Goal: Find specific page/section: Find specific page/section

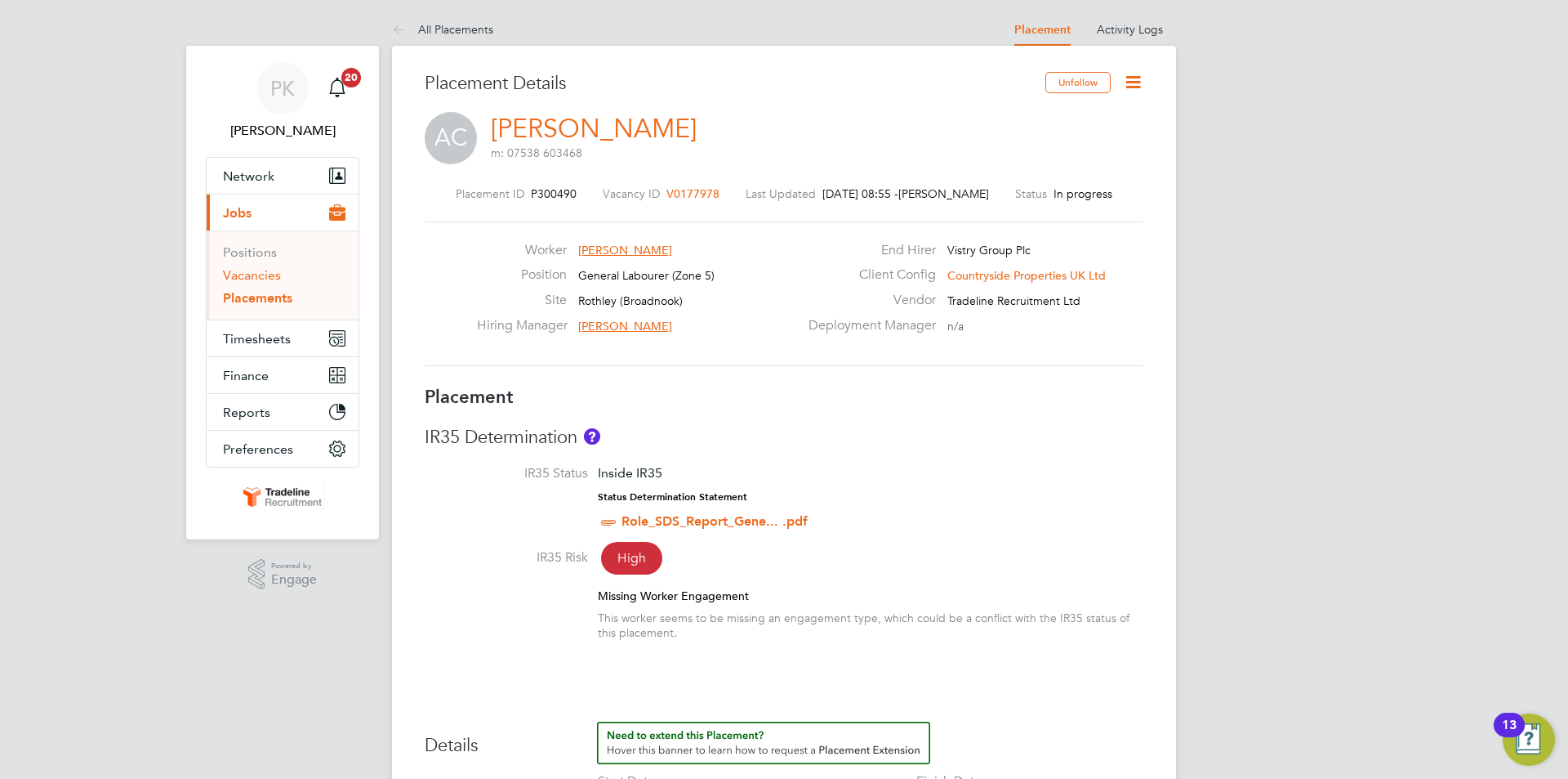
click at [247, 272] on link "Vacancies" at bounding box center [251, 275] width 58 height 16
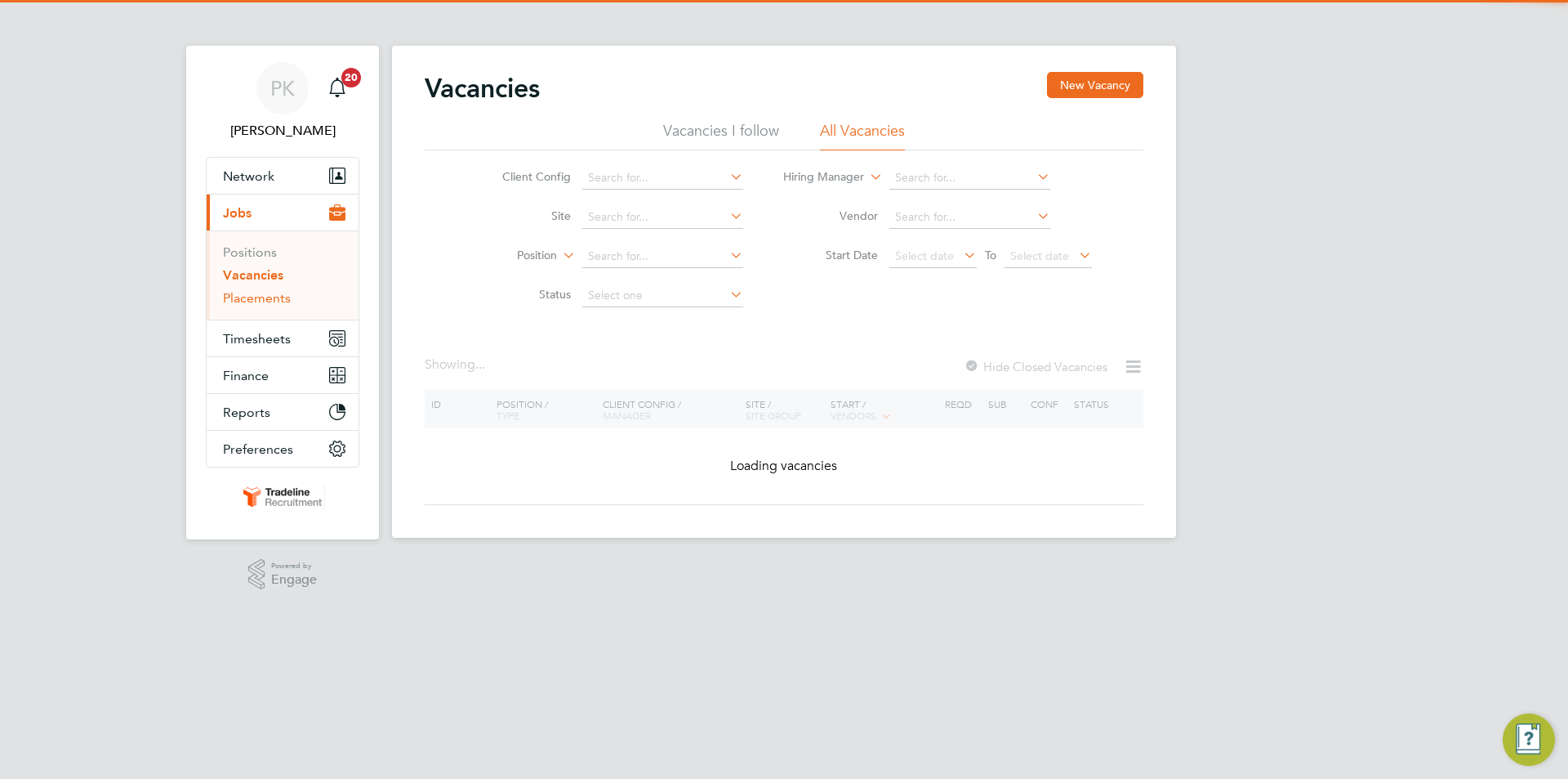
click at [245, 300] on link "Placements" at bounding box center [256, 297] width 68 height 16
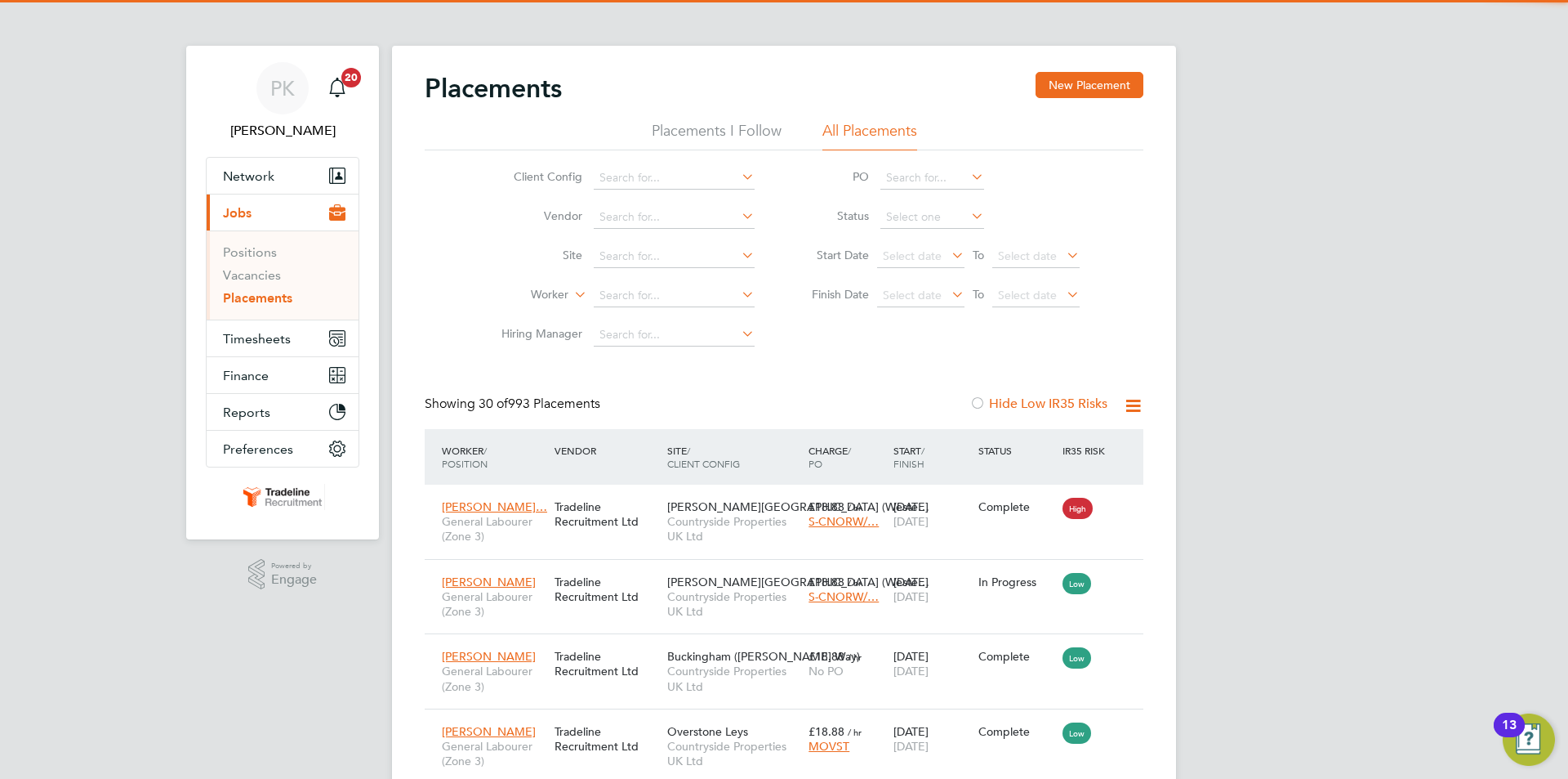
scroll to position [61, 142]
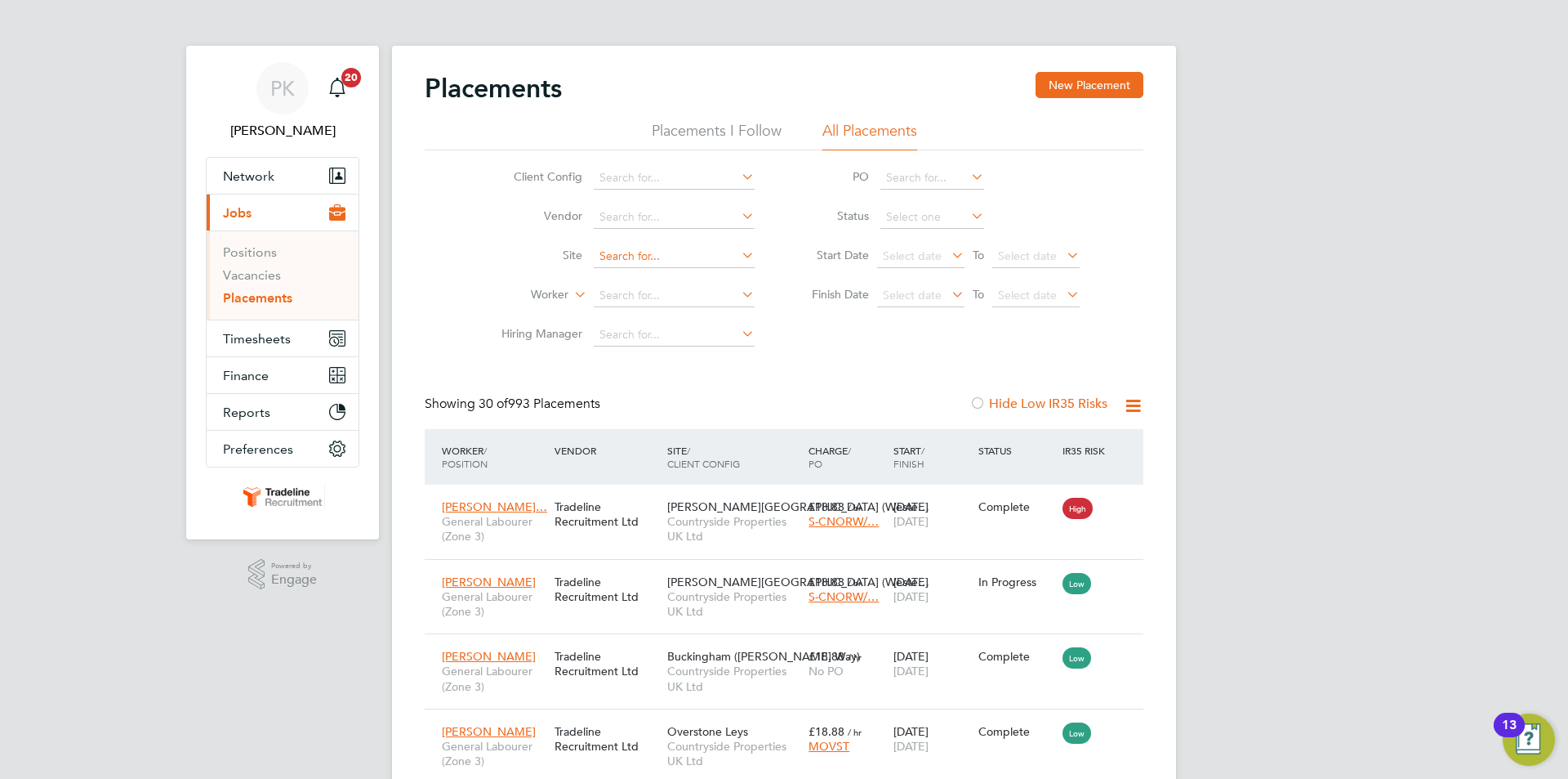
click at [691, 259] on input at bounding box center [673, 256] width 160 height 23
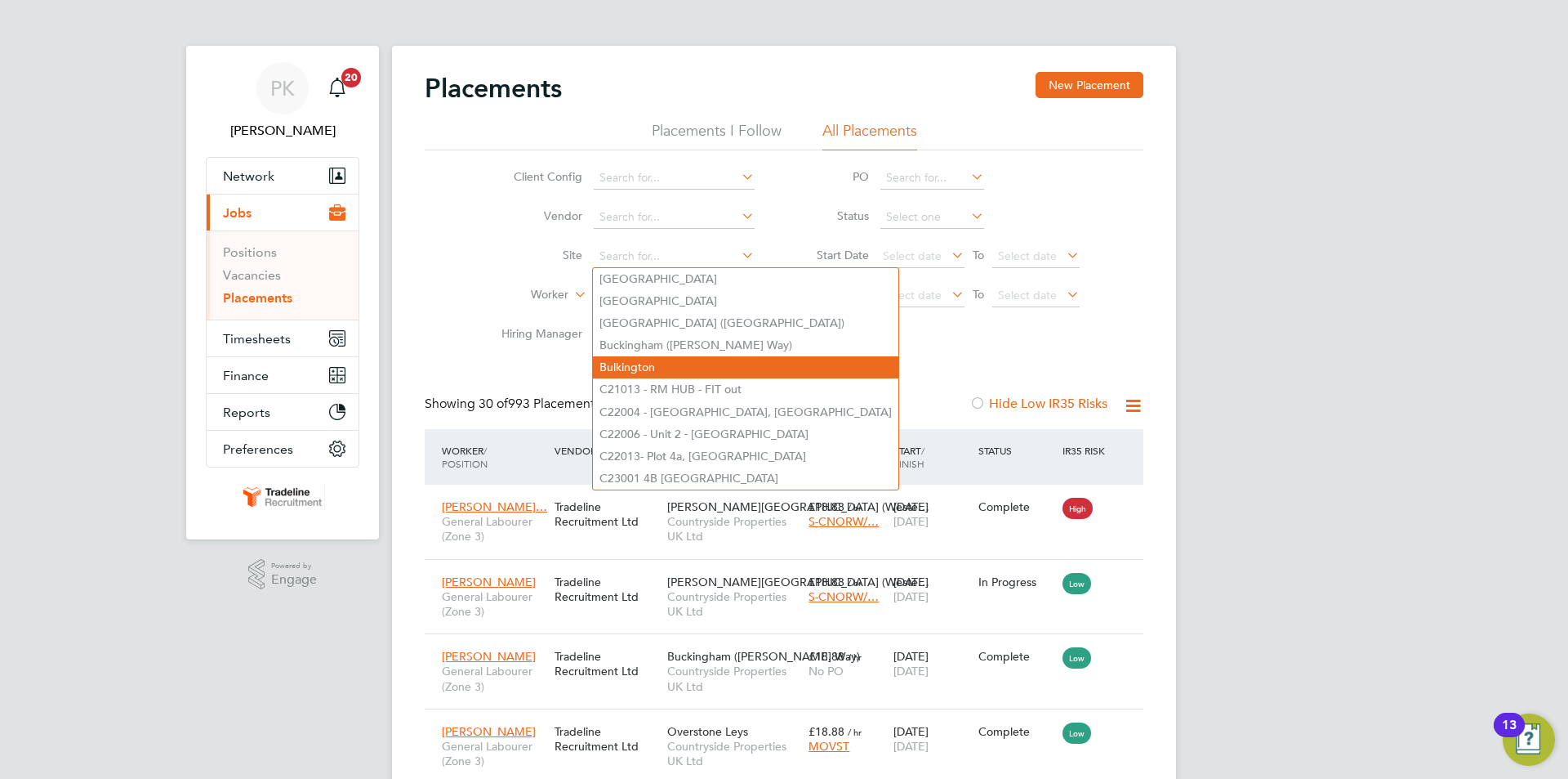
click at [686, 371] on li "Bulkington" at bounding box center [745, 367] width 305 height 22
type input "Bulkington"
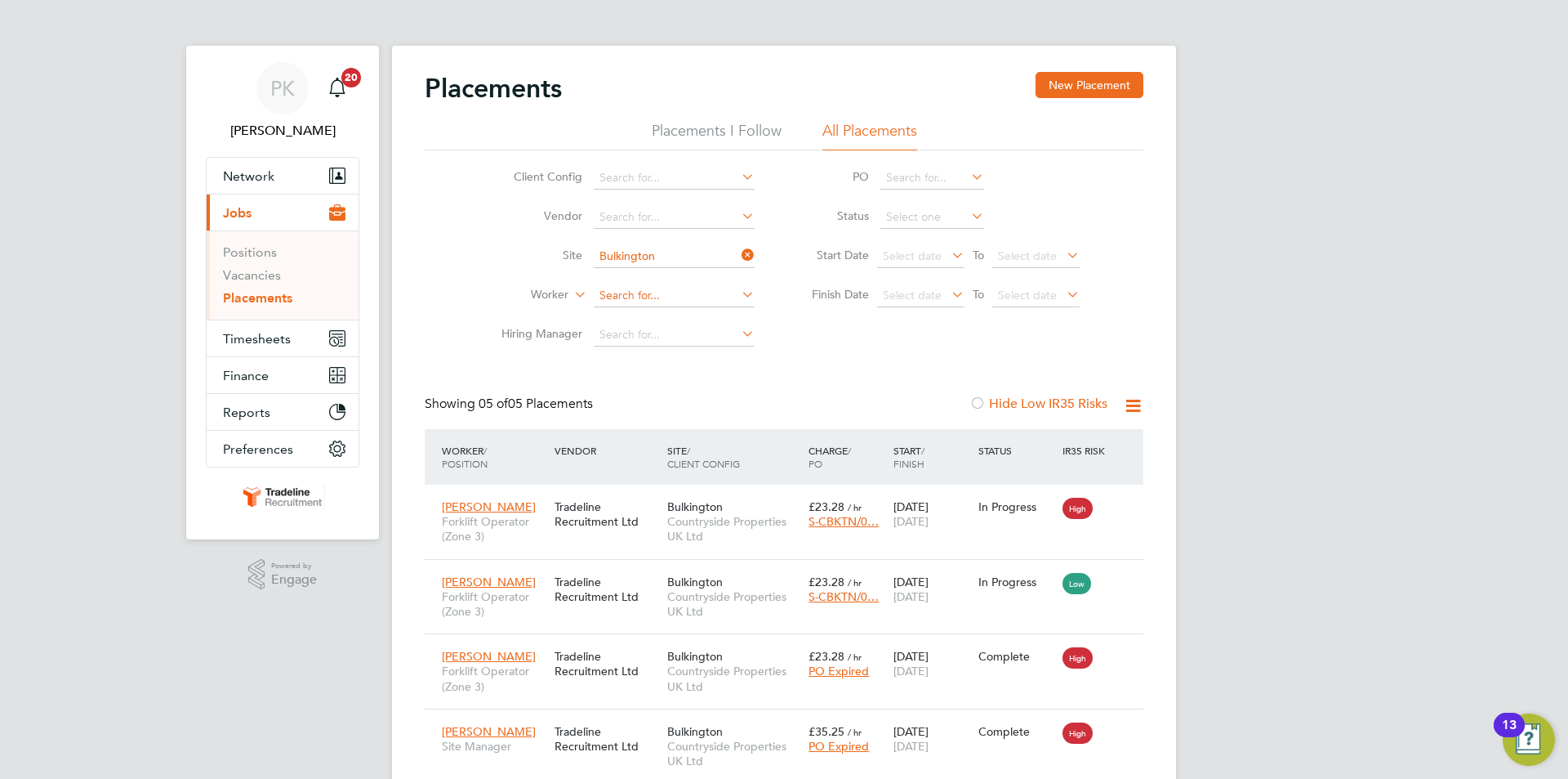
click at [672, 296] on input at bounding box center [673, 295] width 160 height 23
click at [738, 258] on icon at bounding box center [738, 254] width 0 height 23
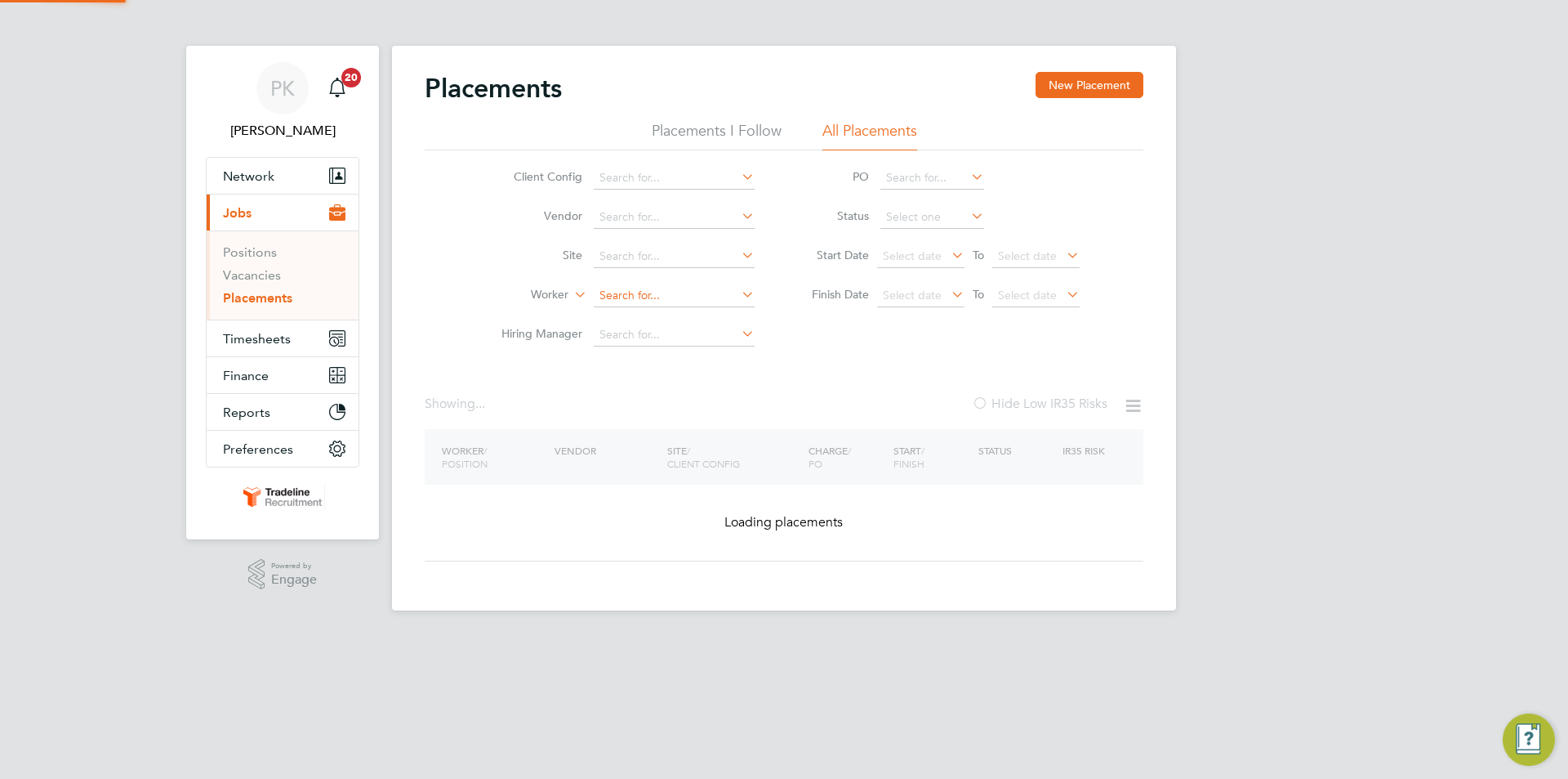
click at [703, 295] on input at bounding box center [673, 295] width 160 height 23
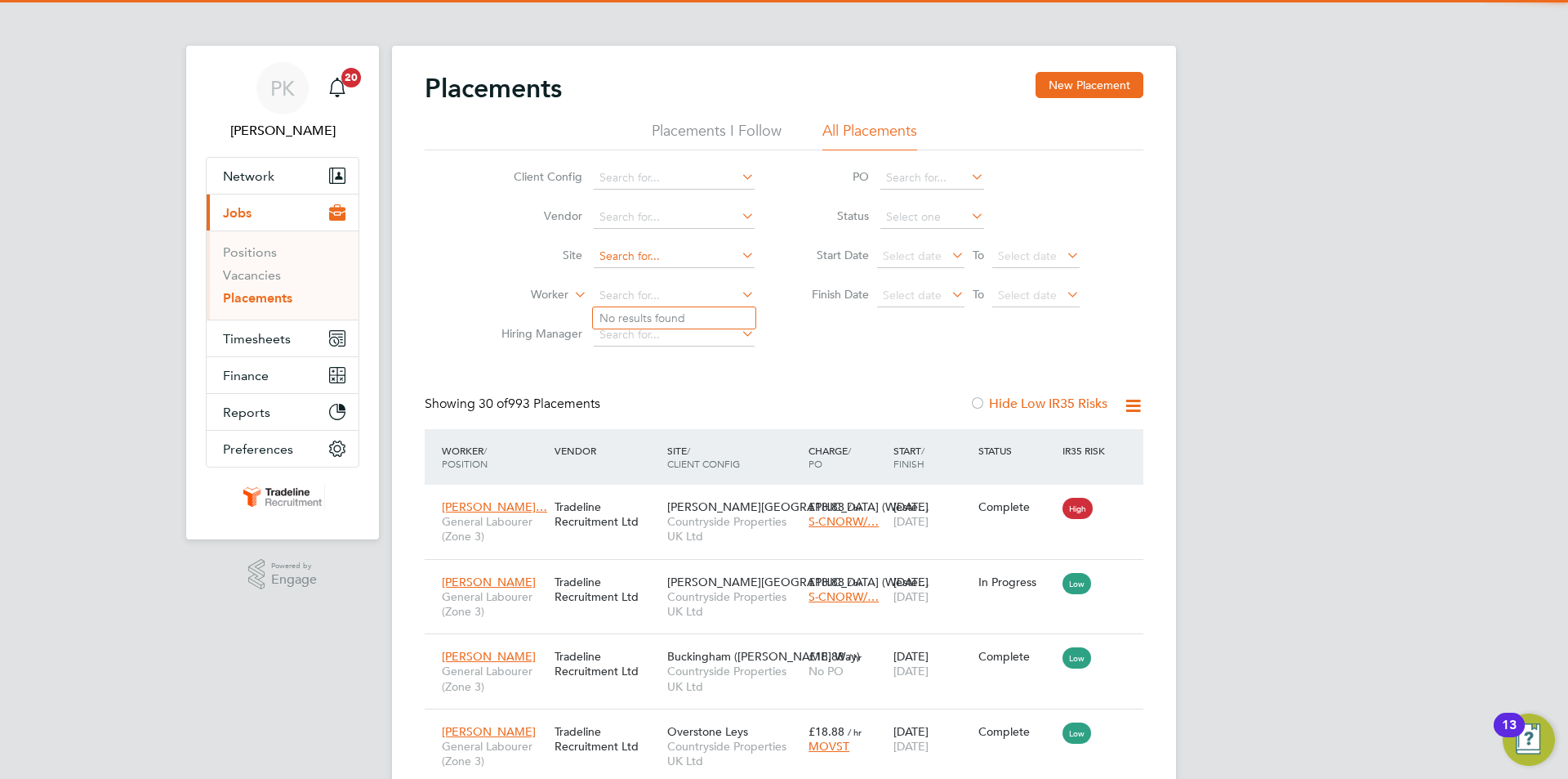
click at [702, 246] on input at bounding box center [673, 256] width 160 height 23
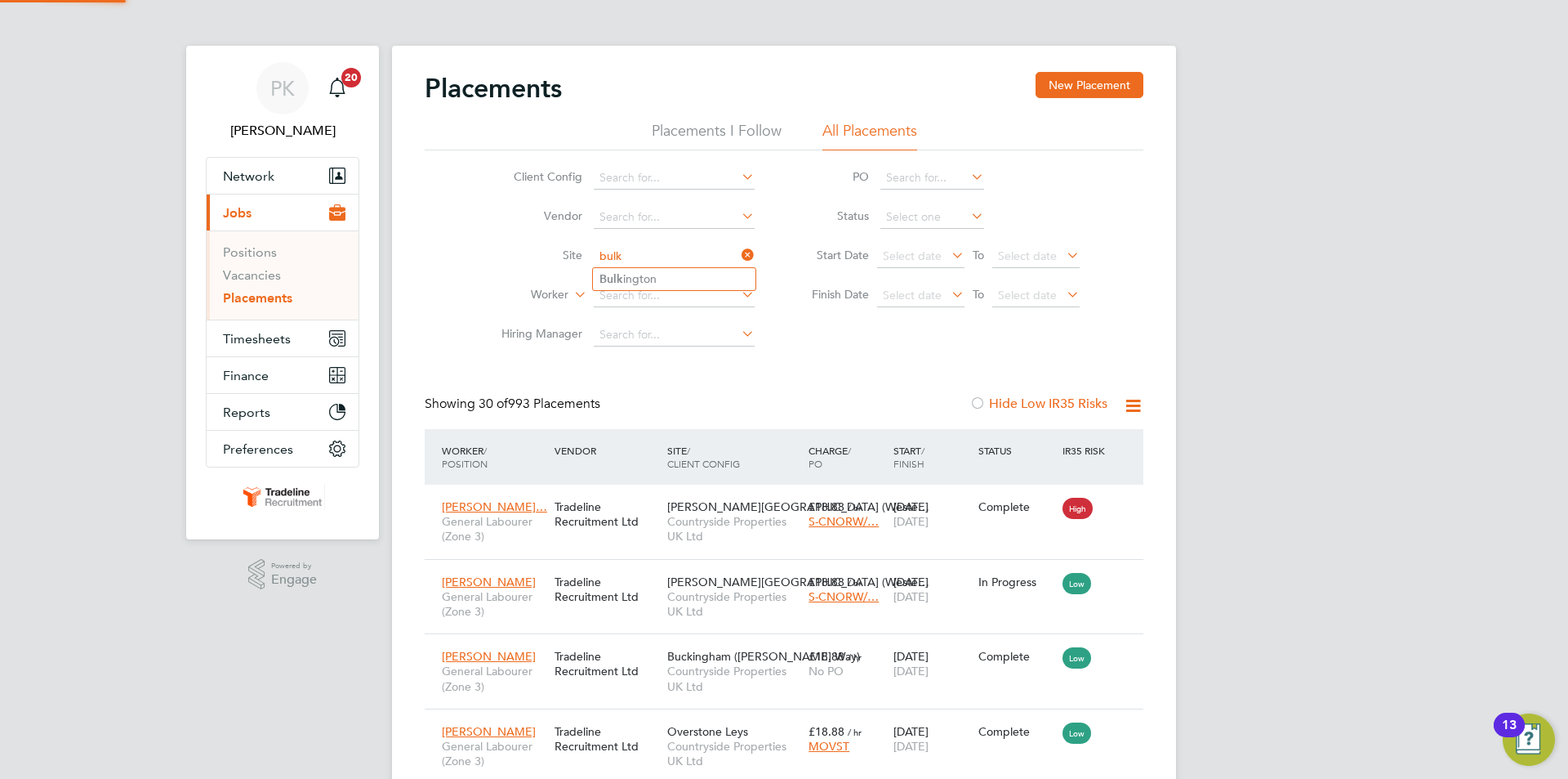
click at [696, 282] on li "Bulk ington" at bounding box center [673, 279] width 162 height 22
type input "Bulkington"
